Goal: Task Accomplishment & Management: Complete application form

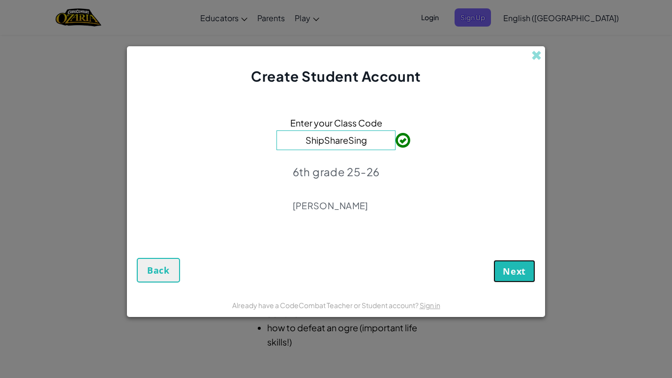
click at [520, 267] on span "Next" at bounding box center [514, 271] width 23 height 12
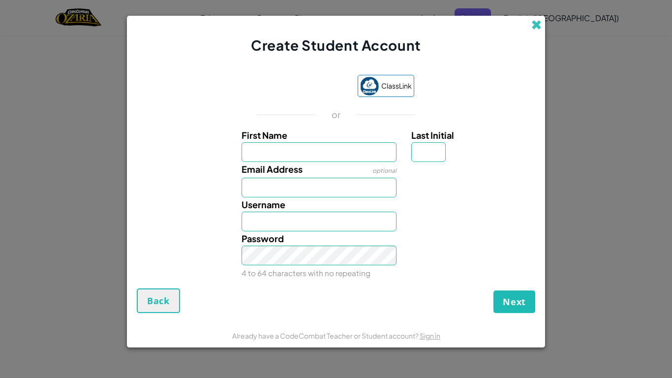
click at [536, 26] on span at bounding box center [537, 25] width 10 height 10
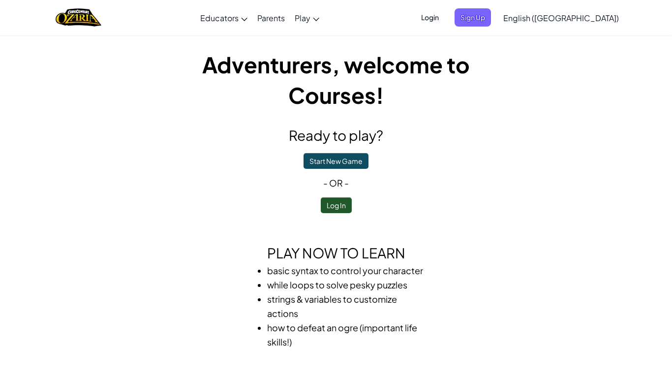
click at [445, 21] on span "Login" at bounding box center [430, 17] width 30 height 18
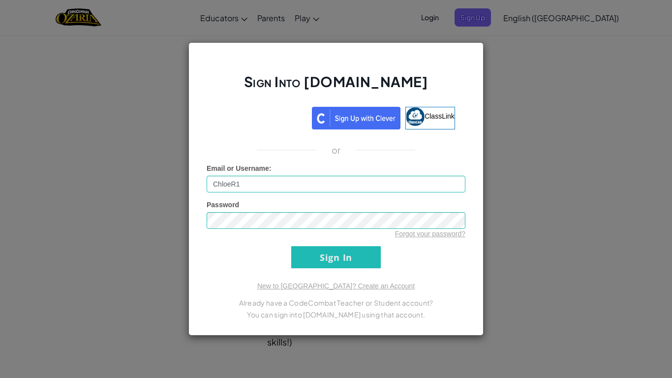
click at [353, 270] on div "Sign Into [DOMAIN_NAME] ClassLink or Unknown Error Email or Username : ChloeR1 …" at bounding box center [336, 188] width 295 height 293
click at [351, 266] on input "Sign In" at bounding box center [336, 257] width 90 height 22
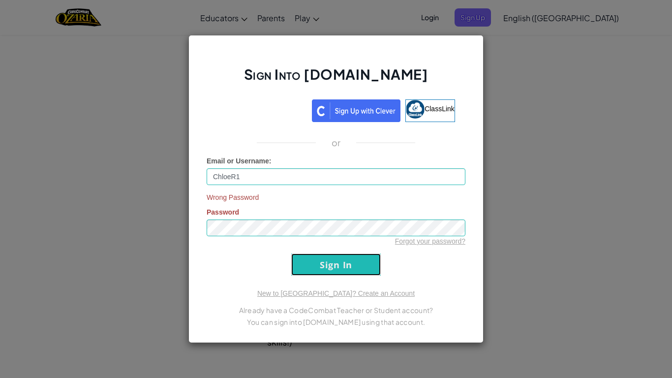
click at [344, 272] on input "Sign In" at bounding box center [336, 265] width 90 height 22
click at [294, 176] on input "ChloeR1" at bounding box center [336, 176] width 259 height 17
click at [324, 264] on input "Sign In" at bounding box center [336, 265] width 90 height 22
click at [291, 254] on input "Sign In" at bounding box center [336, 265] width 90 height 22
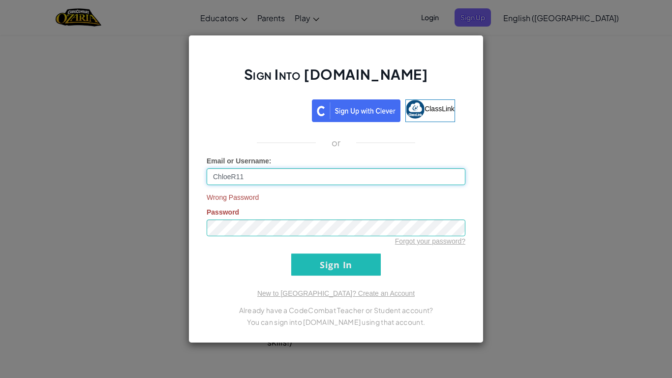
click at [366, 176] on input "ChloeR11" at bounding box center [336, 176] width 259 height 17
type input "ChloeR1"
click at [335, 266] on input "Sign In" at bounding box center [336, 265] width 90 height 22
click at [499, 256] on div "Sign Into [DOMAIN_NAME] ClassLink or Email or Username : ChloeR1 Wrong Password…" at bounding box center [336, 189] width 672 height 378
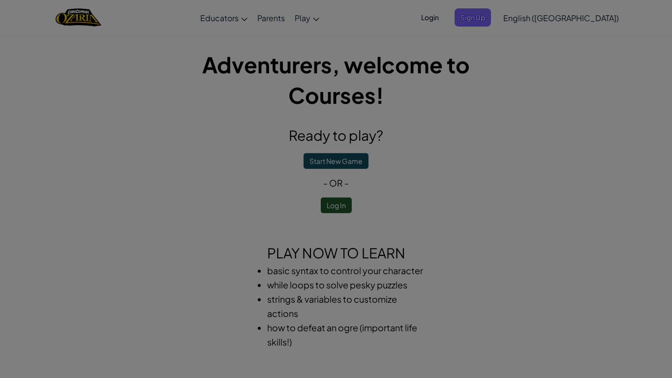
click at [499, 256] on div at bounding box center [336, 189] width 672 height 378
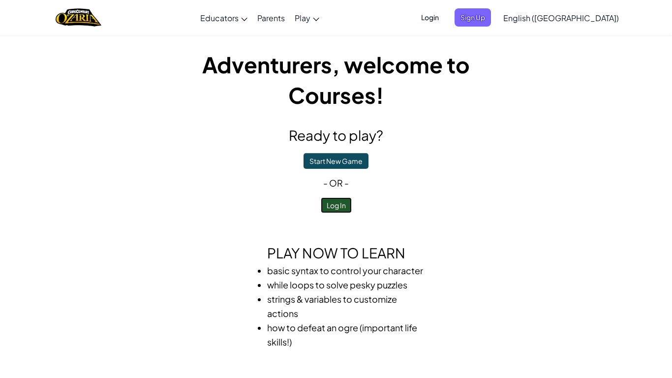
click at [335, 205] on button "Log In" at bounding box center [336, 205] width 31 height 16
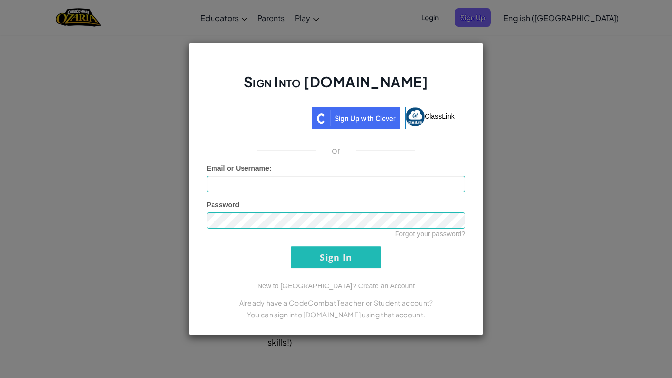
click at [178, 105] on div "Sign Into [DOMAIN_NAME] ClassLink or Unknown Error Email or Username : Password…" at bounding box center [336, 189] width 672 height 378
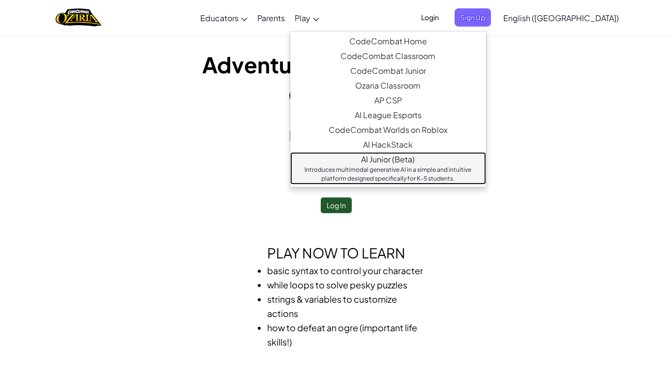
click at [383, 170] on div "Introduces multimodal generative AI in a simple and intuitive platform designed…" at bounding box center [388, 174] width 176 height 18
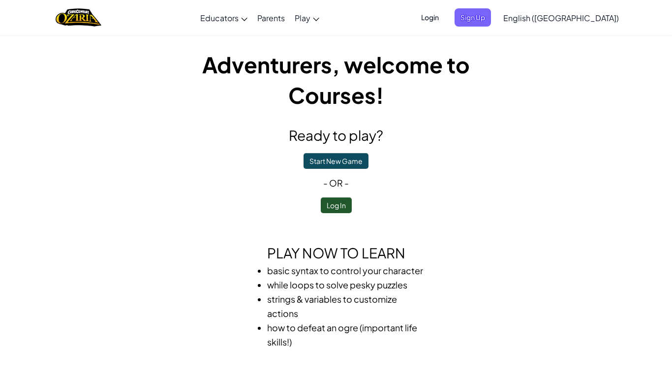
click at [445, 21] on span "Login" at bounding box center [430, 17] width 30 height 18
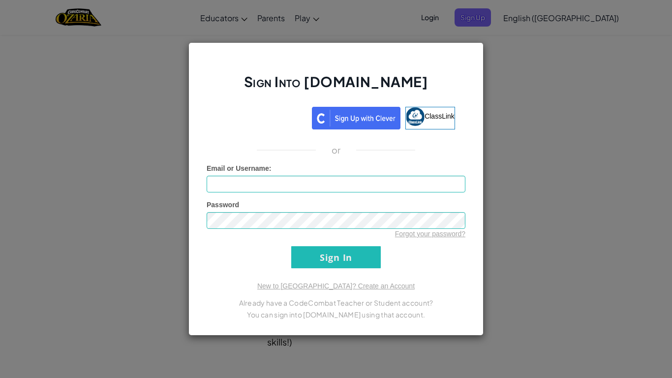
click at [502, 183] on div "Sign Into [DOMAIN_NAME] ClassLink or Unknown Error Email or Username : Password…" at bounding box center [336, 189] width 672 height 378
